Goal: Task Accomplishment & Management: Use online tool/utility

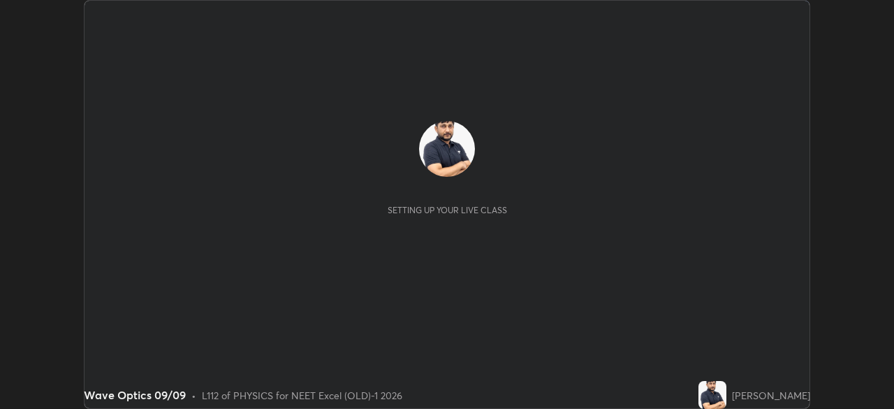
scroll to position [409, 893]
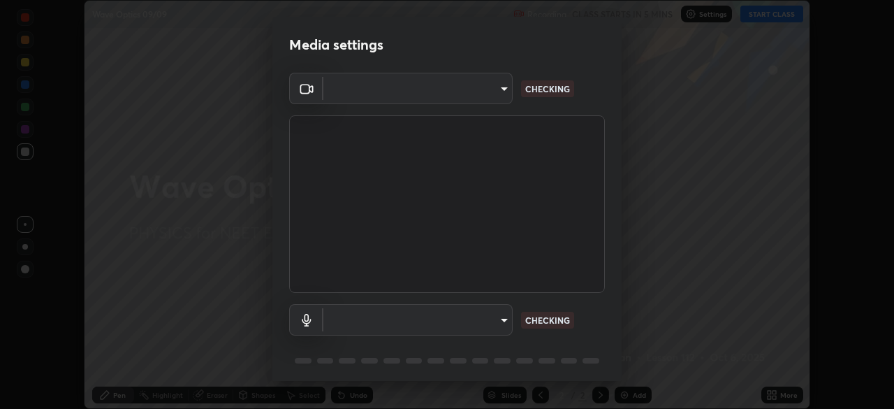
click at [489, 95] on body "Erase all Wave Optics 09/09 Recording CLASS STARTS IN 5 MINS Settings START CLA…" at bounding box center [447, 204] width 894 height 409
click at [484, 96] on div at bounding box center [447, 204] width 894 height 409
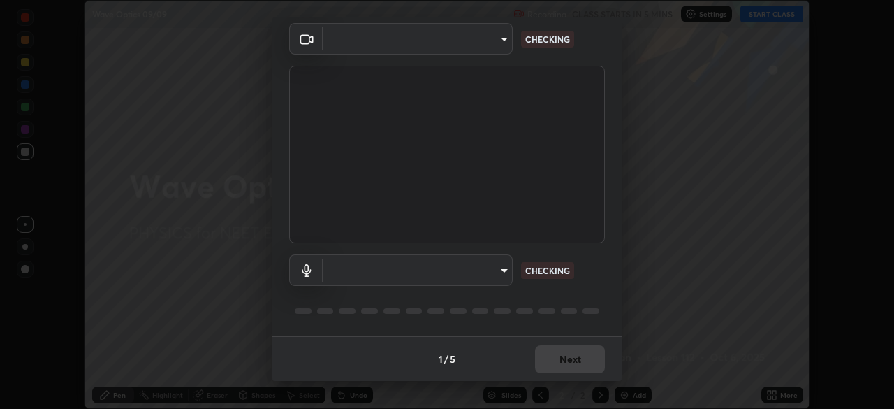
type input "0e50365916b658242f783ed4648cb329f585d10cba28352488c27cd343db3185"
type input "default"
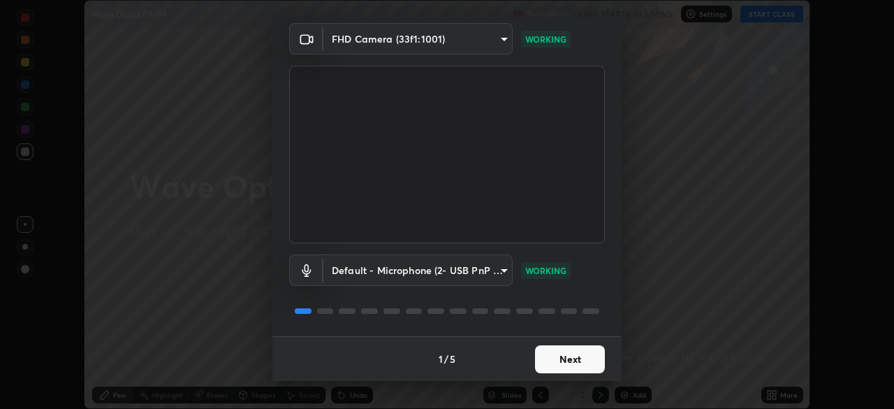
click at [578, 358] on button "Next" at bounding box center [570, 359] width 70 height 28
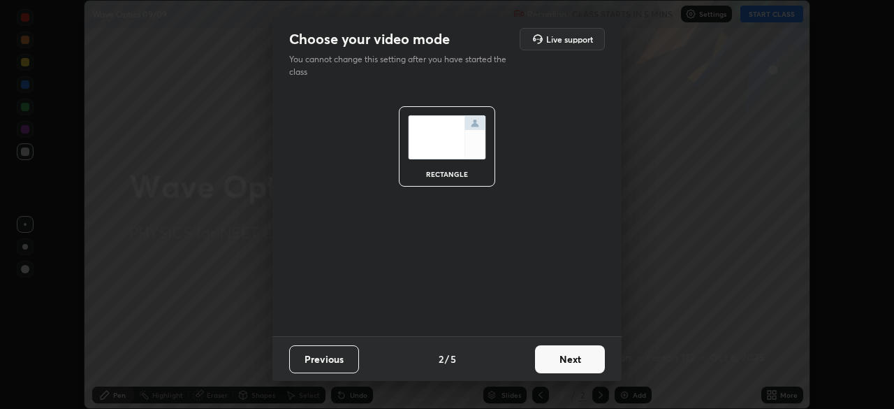
click at [582, 362] on button "Next" at bounding box center [570, 359] width 70 height 28
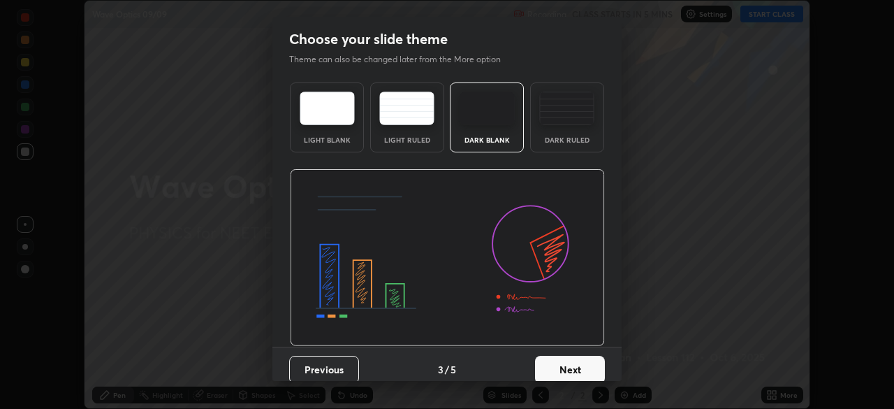
click at [587, 366] on button "Next" at bounding box center [570, 369] width 70 height 28
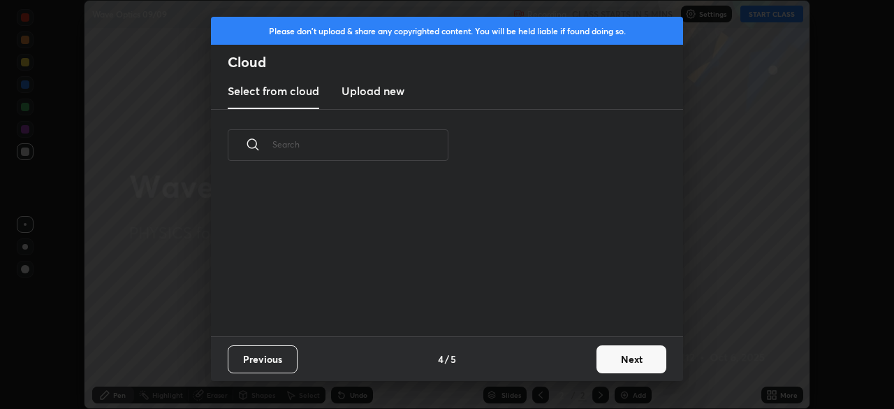
click at [597, 365] on button "Next" at bounding box center [631, 359] width 70 height 28
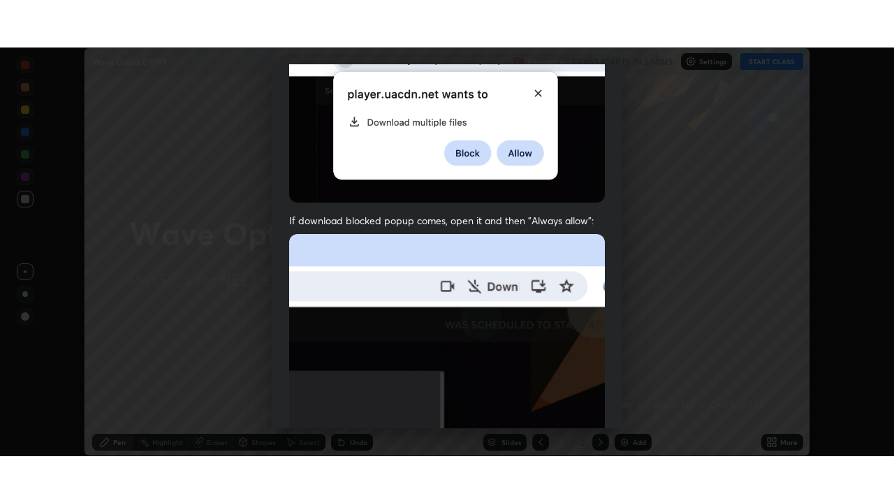
scroll to position [335, 0]
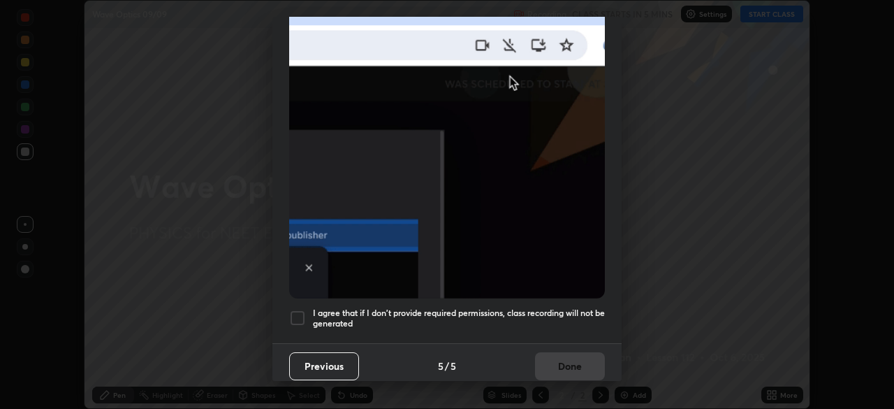
click at [303, 314] on div at bounding box center [297, 317] width 17 height 17
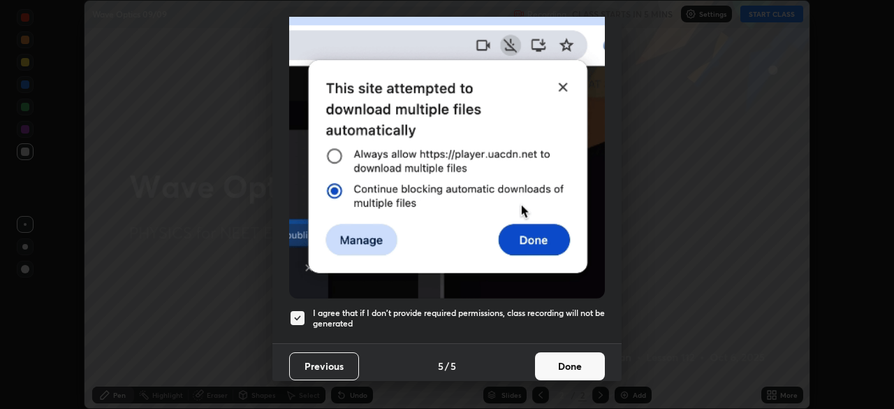
click at [579, 360] on button "Done" at bounding box center [570, 366] width 70 height 28
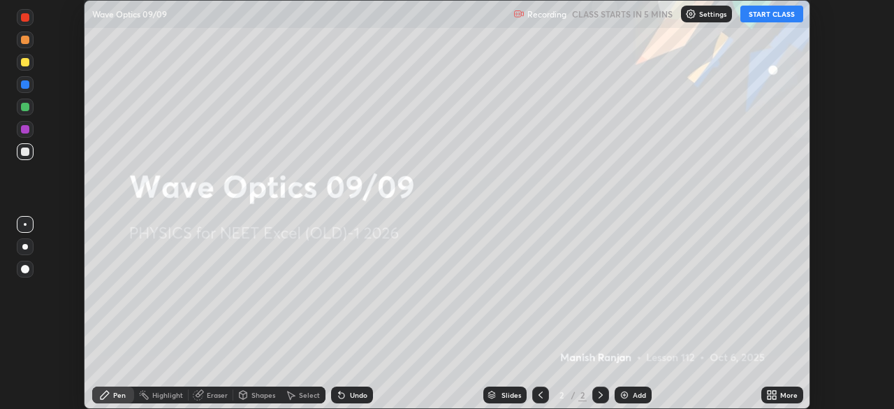
click at [780, 397] on div "More" at bounding box center [788, 394] width 17 height 7
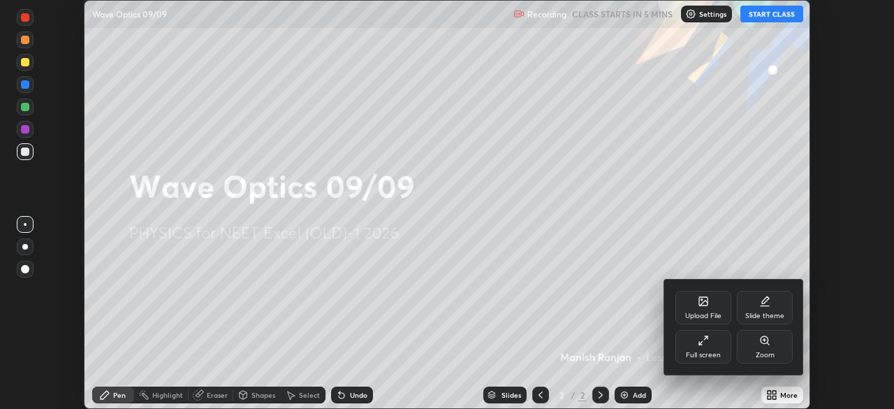
click at [704, 355] on div "Full screen" at bounding box center [703, 354] width 35 height 7
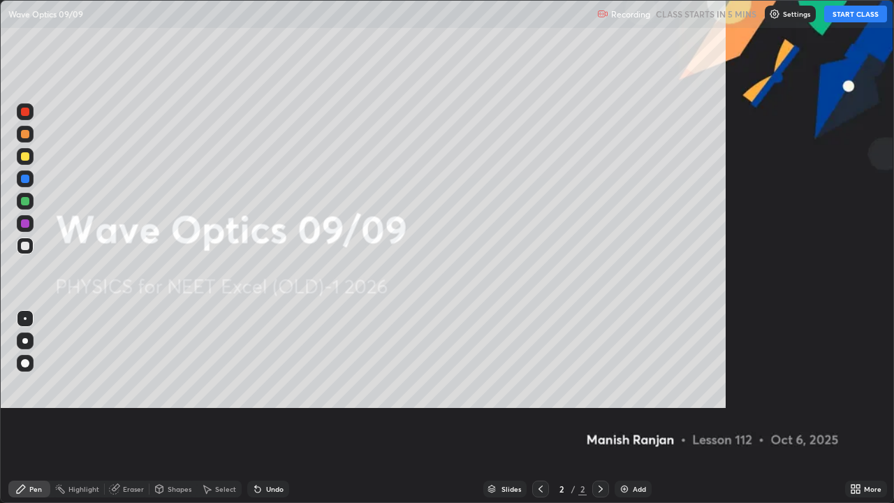
scroll to position [503, 894]
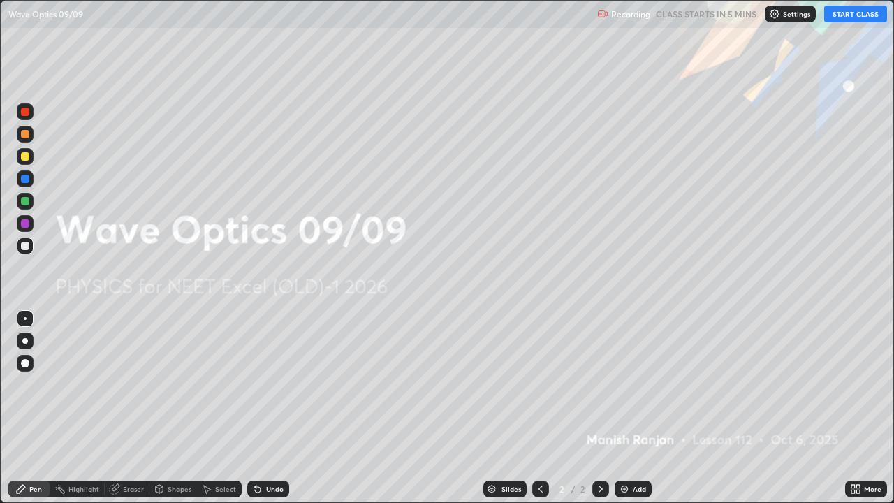
click at [788, 16] on p "Settings" at bounding box center [796, 13] width 27 height 7
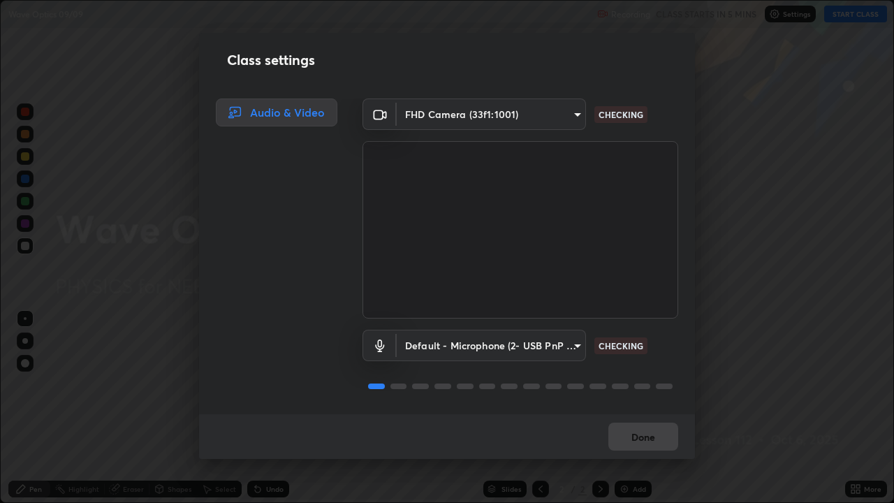
scroll to position [1, 0]
click at [647, 408] on button "Done" at bounding box center [643, 437] width 70 height 28
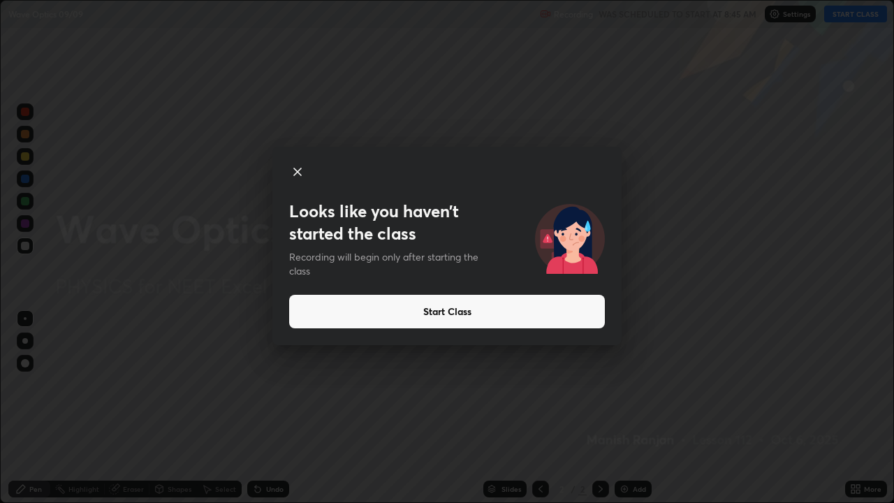
click at [460, 309] on button "Start Class" at bounding box center [447, 312] width 316 height 34
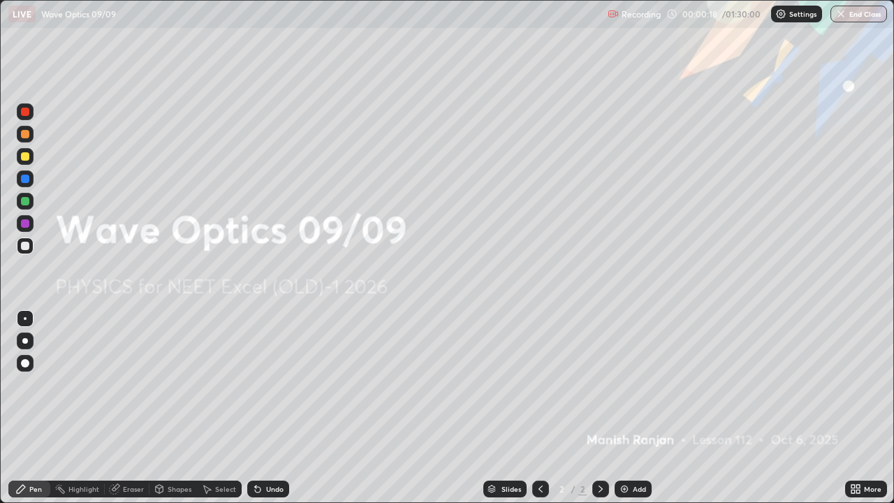
click at [626, 408] on img at bounding box center [624, 488] width 11 height 11
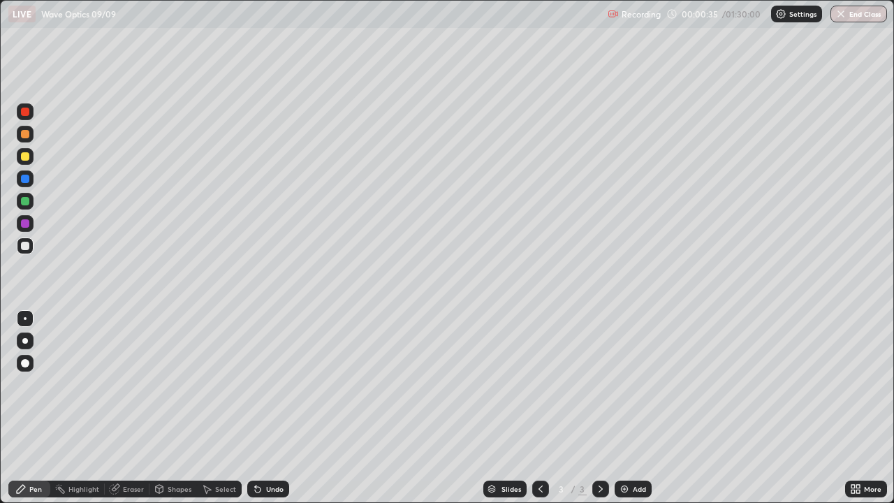
click at [27, 156] on div at bounding box center [25, 156] width 8 height 8
click at [31, 247] on div at bounding box center [25, 245] width 17 height 17
click at [138, 408] on div "Eraser" at bounding box center [133, 488] width 21 height 7
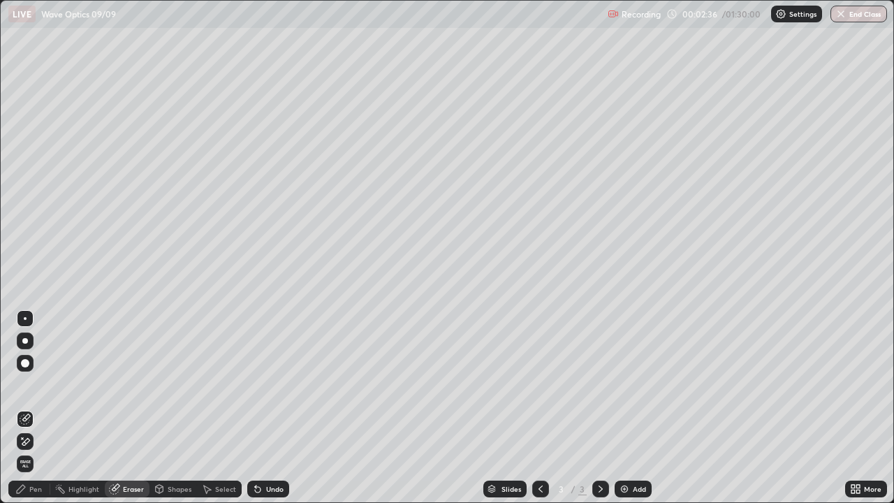
click at [38, 408] on div "Pen" at bounding box center [35, 488] width 13 height 7
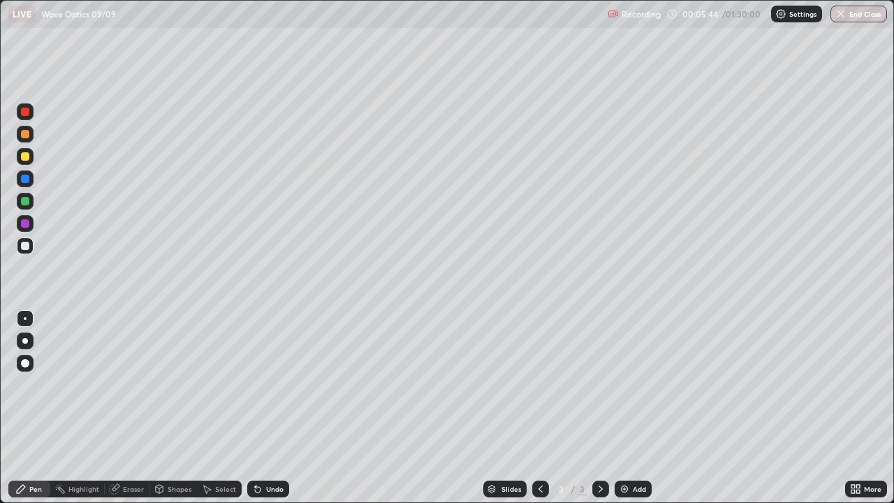
click at [640, 408] on div "Add" at bounding box center [639, 488] width 13 height 7
click at [31, 161] on div at bounding box center [25, 156] width 17 height 17
click at [26, 247] on div at bounding box center [25, 246] width 8 height 8
click at [547, 408] on div at bounding box center [540, 488] width 17 height 17
click at [599, 408] on icon at bounding box center [600, 488] width 11 height 11
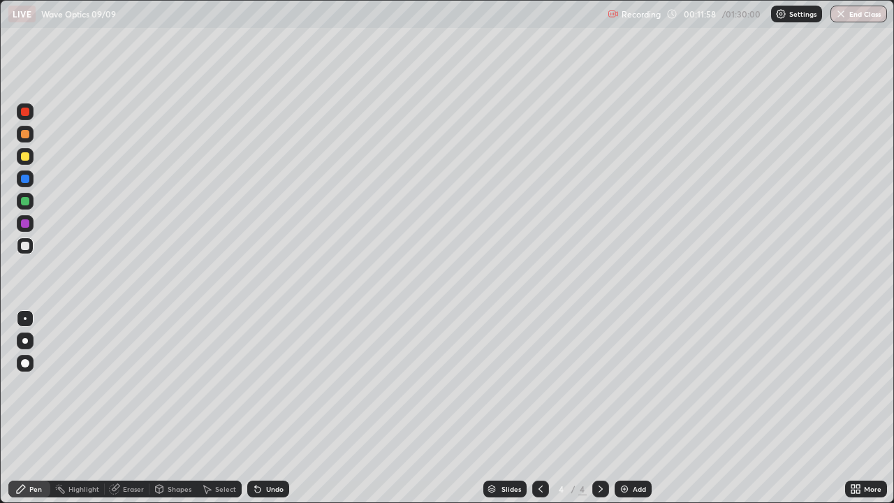
click at [635, 408] on div "Add" at bounding box center [639, 488] width 13 height 7
click at [545, 408] on div at bounding box center [540, 488] width 17 height 17
click at [636, 408] on div "Add" at bounding box center [639, 488] width 13 height 7
click at [31, 158] on div at bounding box center [25, 156] width 17 height 17
click at [31, 246] on div at bounding box center [25, 245] width 17 height 17
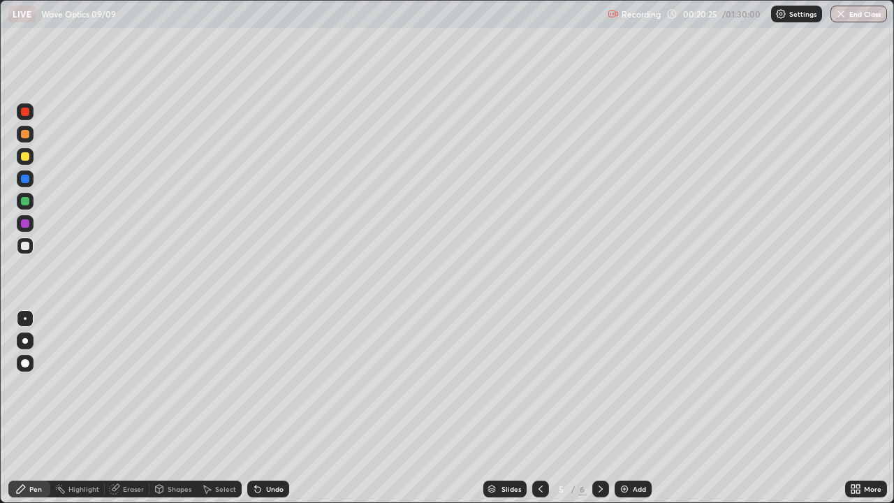
click at [29, 156] on div at bounding box center [25, 156] width 8 height 8
click at [26, 201] on div at bounding box center [25, 201] width 8 height 8
click at [29, 249] on div at bounding box center [25, 245] width 17 height 17
click at [636, 408] on div "Add" at bounding box center [633, 488] width 37 height 17
click at [539, 408] on icon at bounding box center [540, 488] width 11 height 11
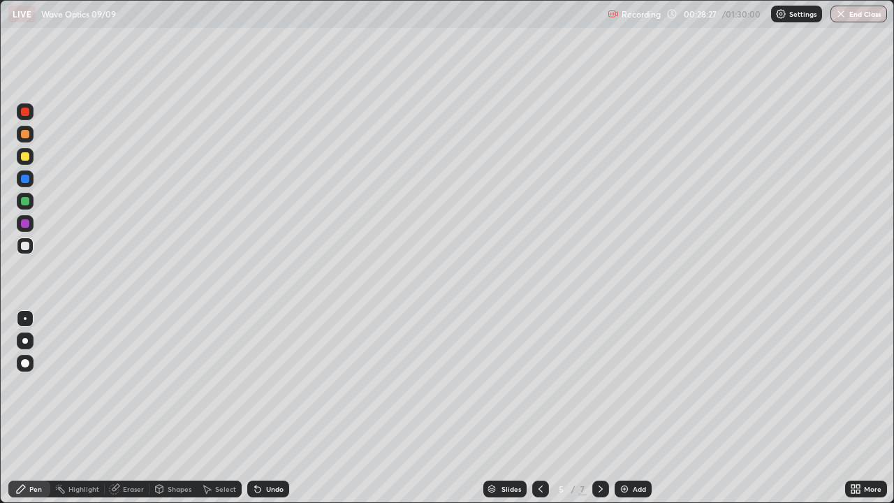
click at [635, 408] on div "Add" at bounding box center [639, 488] width 13 height 7
click at [599, 408] on icon at bounding box center [600, 488] width 11 height 11
click at [628, 408] on img at bounding box center [624, 488] width 11 height 11
click at [31, 161] on div at bounding box center [25, 156] width 17 height 17
click at [28, 247] on div at bounding box center [25, 246] width 8 height 8
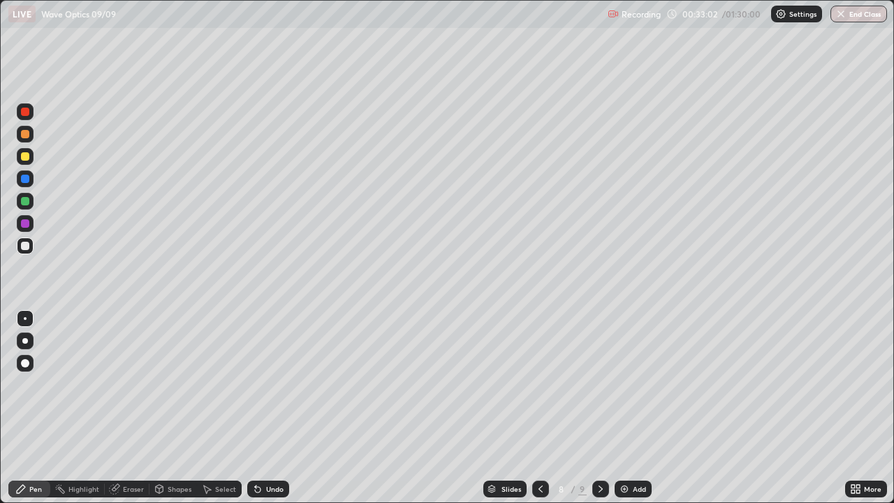
click at [27, 159] on div at bounding box center [25, 156] width 8 height 8
click at [633, 408] on div "Add" at bounding box center [639, 488] width 13 height 7
click at [30, 244] on div at bounding box center [25, 245] width 17 height 17
click at [636, 408] on div "Add" at bounding box center [639, 488] width 13 height 7
click at [33, 156] on div at bounding box center [25, 156] width 17 height 17
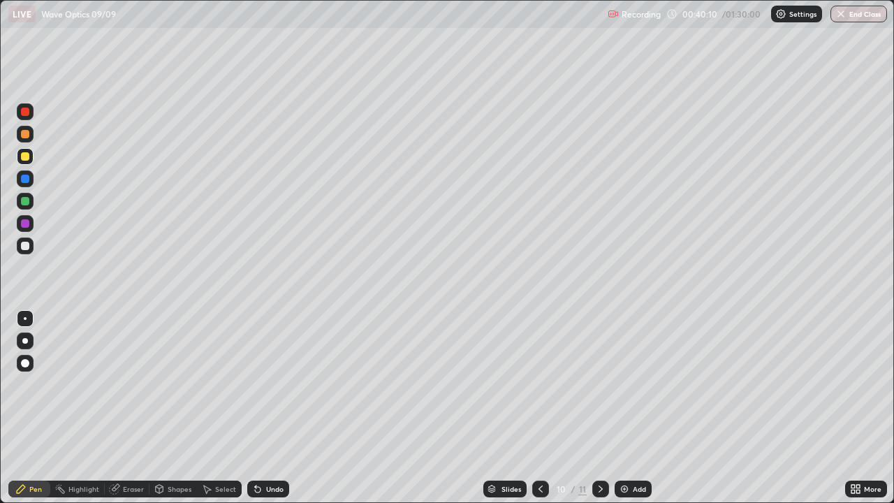
click at [633, 408] on div "Add" at bounding box center [639, 488] width 13 height 7
click at [27, 249] on div at bounding box center [25, 246] width 8 height 8
click at [632, 408] on div "Add" at bounding box center [633, 488] width 37 height 17
click at [627, 408] on img at bounding box center [624, 488] width 11 height 11
click at [630, 408] on div "Add" at bounding box center [633, 488] width 37 height 17
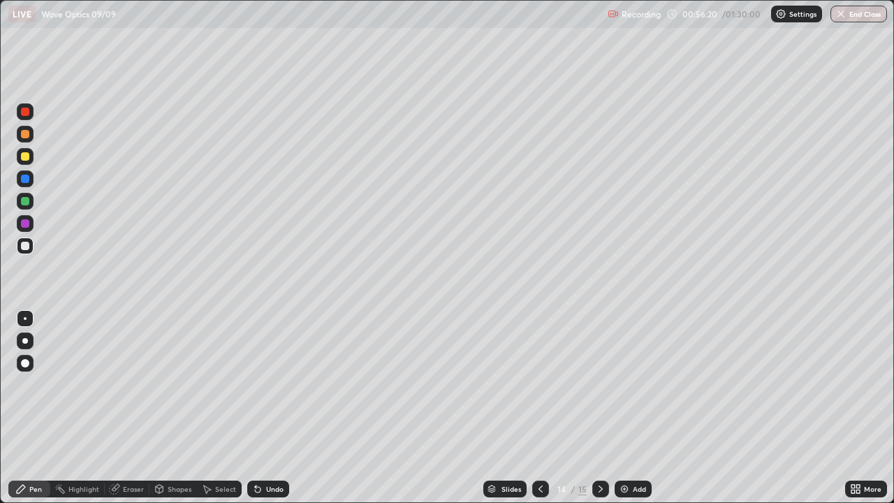
click at [31, 156] on div at bounding box center [25, 156] width 17 height 17
click at [627, 408] on img at bounding box center [624, 488] width 11 height 11
click at [626, 408] on img at bounding box center [624, 488] width 11 height 11
click at [31, 245] on div at bounding box center [25, 245] width 17 height 17
click at [626, 408] on img at bounding box center [624, 488] width 11 height 11
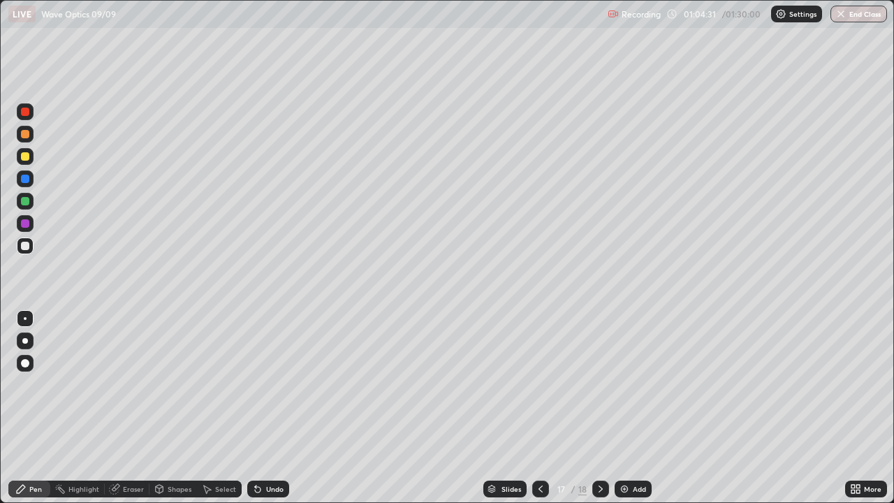
click at [544, 408] on icon at bounding box center [540, 488] width 11 height 11
click at [599, 408] on icon at bounding box center [600, 488] width 11 height 11
click at [630, 408] on div "Add" at bounding box center [633, 488] width 37 height 17
click at [27, 159] on div at bounding box center [25, 156] width 8 height 8
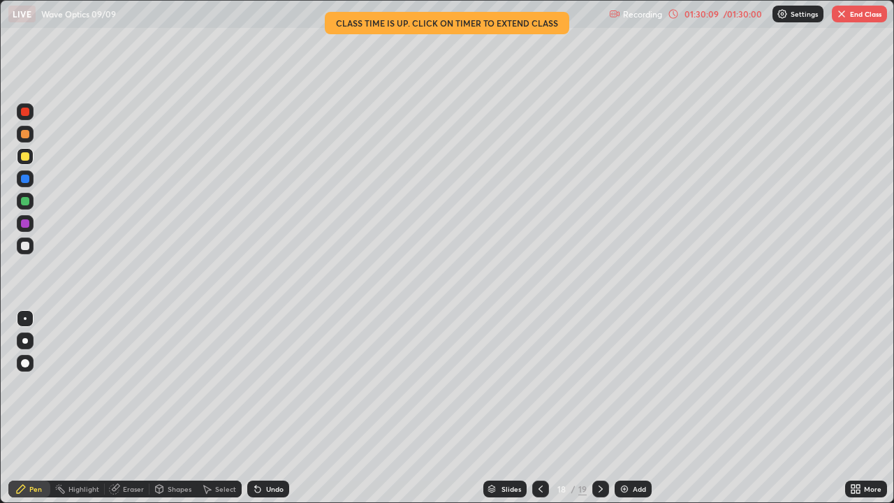
click at [851, 15] on button "End Class" at bounding box center [859, 14] width 55 height 17
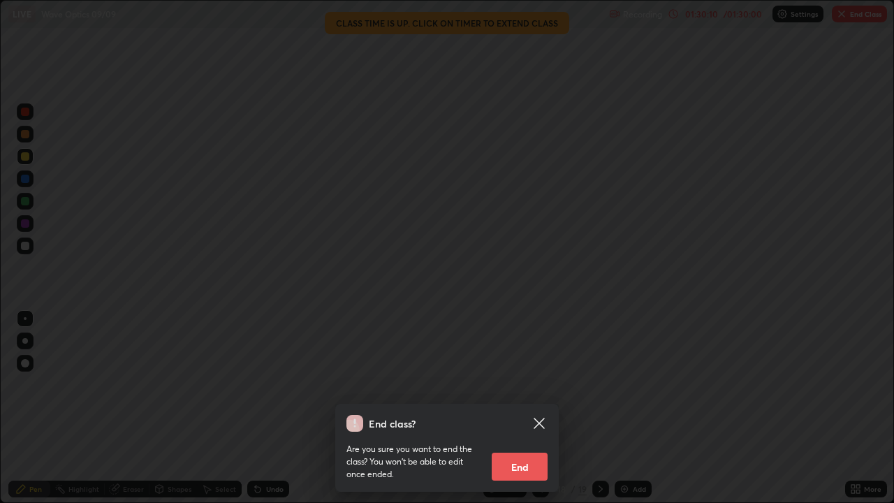
click at [527, 408] on button "End" at bounding box center [520, 467] width 56 height 28
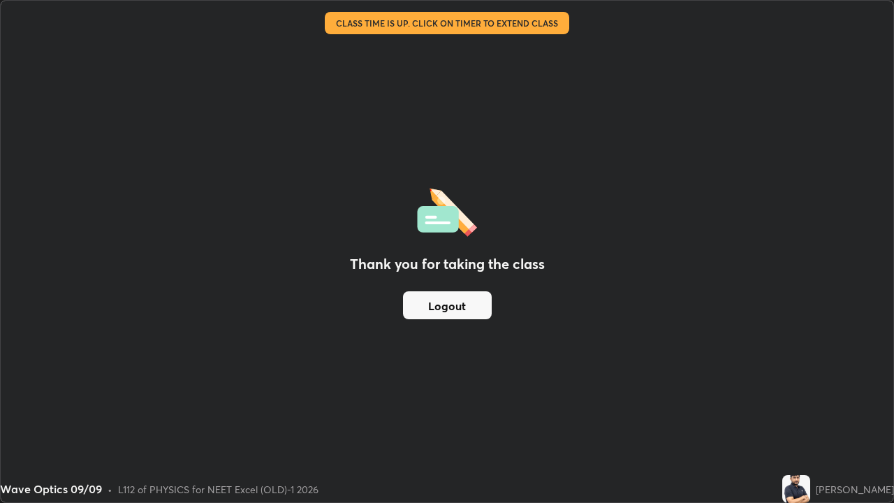
click at [463, 309] on button "Logout" at bounding box center [447, 305] width 89 height 28
